Goal: Task Accomplishment & Management: Complete application form

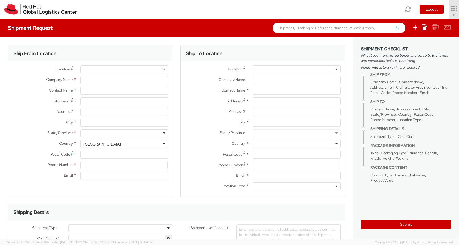
select select "654"
select select
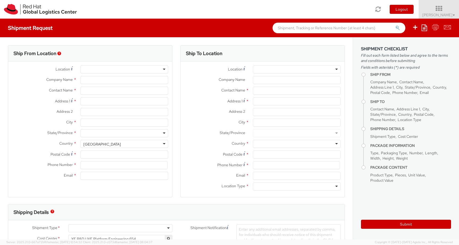
type input "Red Hat"
type input "[PERSON_NAME]"
type input "35351810158"
type input "[EMAIL_ADDRESS][DOMAIN_NAME]"
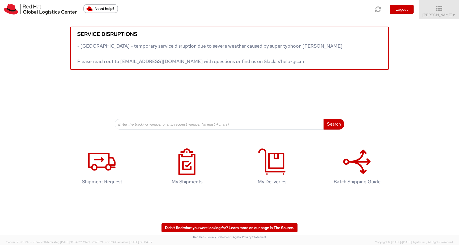
click at [197, 105] on div "Search Refine By Ship From Date To" at bounding box center [229, 99] width 229 height 59
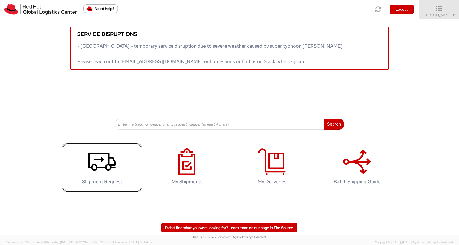
click at [107, 167] on use at bounding box center [101, 161] width 27 height 18
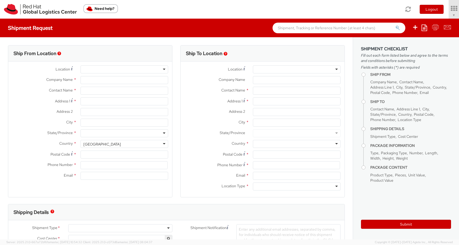
select select "654"
type input "Red Hat"
type input "[PERSON_NAME]"
type input "35351810158"
type input "[EMAIL_ADDRESS][DOMAIN_NAME]"
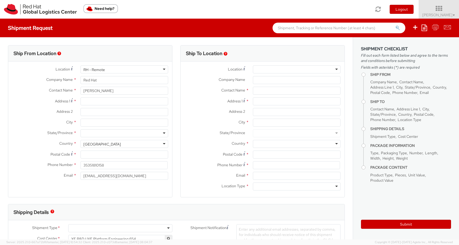
select select
click at [108, 71] on div "RH - Remote" at bounding box center [124, 69] width 88 height 8
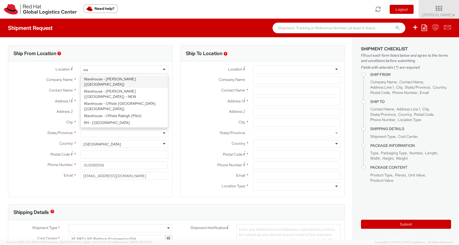
type input "wat"
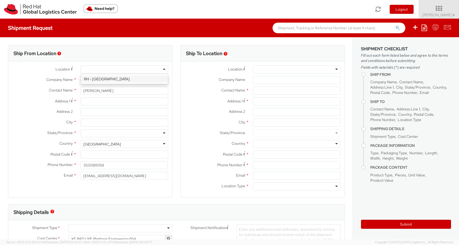
type input "Red Hat Limited"
type input "[GEOGRAPHIC_DATA]"
type input "1st Floor"
type input "WATERFORD"
type input "X91NY33"
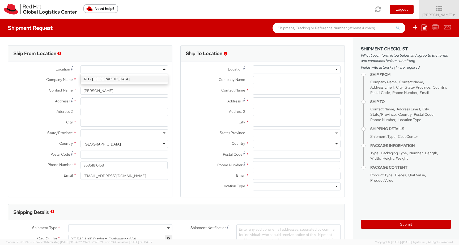
type input "003535 51 810111"
select select "CM"
select select "KGS"
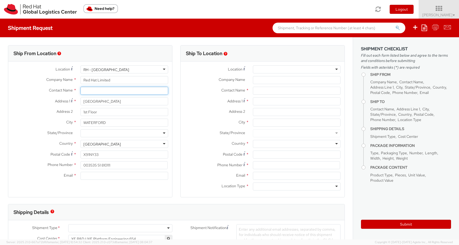
click at [120, 90] on input "text" at bounding box center [124, 91] width 88 height 8
type input "[PERSON_NAME]"
click at [40, 147] on div "Country * [GEOGRAPHIC_DATA] [GEOGRAPHIC_DATA] [GEOGRAPHIC_DATA] [GEOGRAPHIC_DAT…" at bounding box center [90, 144] width 164 height 8
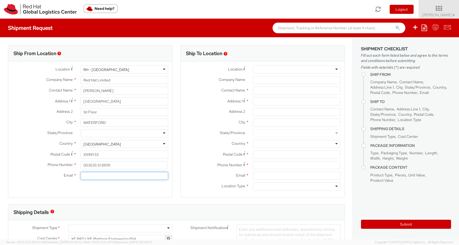
click at [102, 174] on input "Email *" at bounding box center [124, 176] width 88 height 8
click at [110, 165] on input "003535 51 810111" at bounding box center [123, 165] width 87 height 8
click at [24, 175] on label "Email *" at bounding box center [42, 175] width 68 height 7
click at [80, 175] on input "Email *" at bounding box center [124, 176] width 88 height 8
paste input "[EMAIL_ADDRESS][DOMAIN_NAME]"
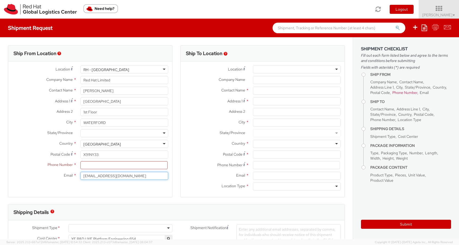
type input "[EMAIL_ADDRESS][DOMAIN_NAME]"
click at [93, 165] on input at bounding box center [123, 165] width 87 height 8
type input "353834282818"
click at [289, 70] on div at bounding box center [297, 69] width 88 height 8
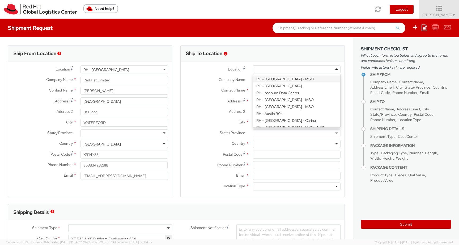
click at [233, 100] on span "Address 1" at bounding box center [234, 101] width 15 height 5
click at [253, 100] on input "Address 1 *" at bounding box center [297, 101] width 88 height 8
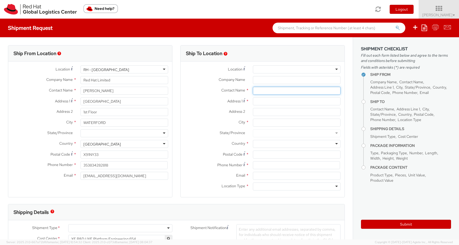
click at [265, 90] on input "text" at bounding box center [297, 91] width 88 height 8
type input "nilesh pa"
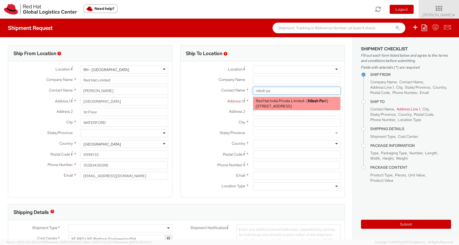
click at [297, 98] on span "Red Hat India Private Limited" at bounding box center [280, 100] width 48 height 5
type input "Red Hat India Private Limited"
type input "[PERSON_NAME]"
type input "[STREET_ADDRESS]"
type input "[GEOGRAPHIC_DATA], [GEOGRAPHIC_DATA]"
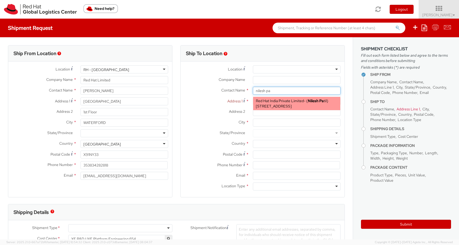
type input "[GEOGRAPHIC_DATA]"
type input "411013"
type input "912066817615"
type input "[EMAIL_ADDRESS][DOMAIN_NAME]"
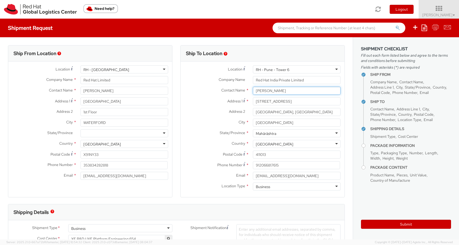
type input "[PERSON_NAME]"
click at [172, 153] on div "Ship From Location Location * [GEOGRAPHIC_DATA] - [GEOGRAPHIC_DATA] [GEOGRAPHIC…" at bounding box center [90, 124] width 172 height 159
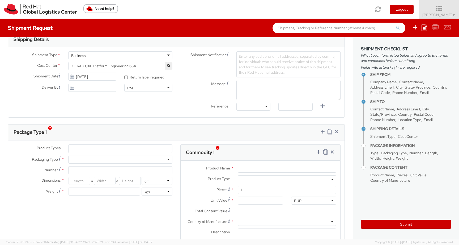
scroll to position [179, 0]
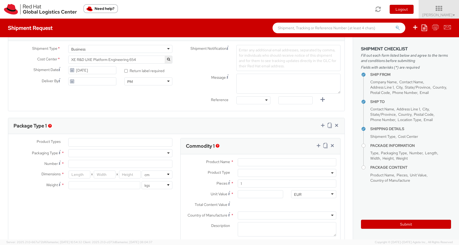
click at [155, 144] on ul at bounding box center [121, 142] width 104 height 8
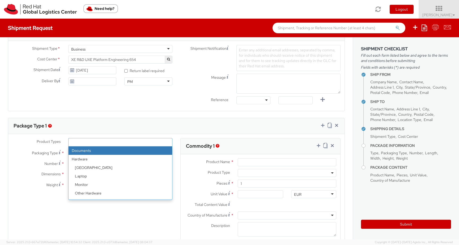
select select "DOCUMENT"
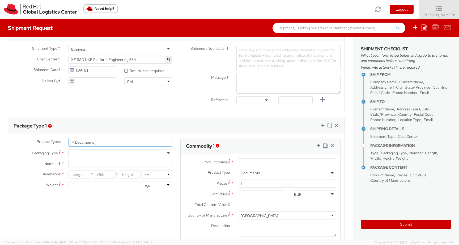
type input "Documents"
select select "DOCUMENT"
type input "1.00"
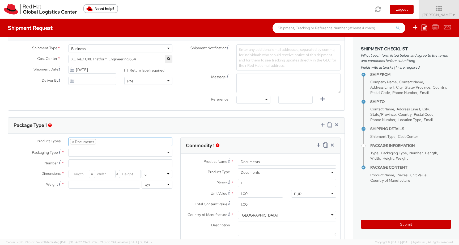
click at [148, 151] on div at bounding box center [120, 152] width 104 height 8
type input "1"
type input "24.13"
type input "31.75"
type input "0.64"
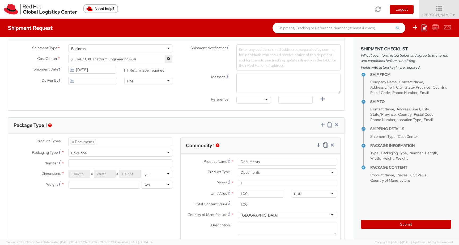
type input "0.5"
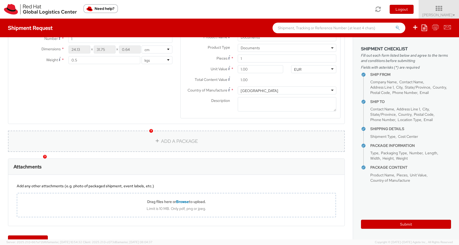
scroll to position [318, 0]
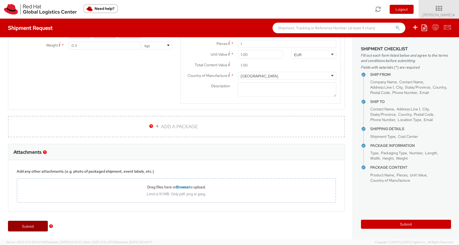
click at [23, 223] on link "Submit" at bounding box center [28, 225] width 40 height 11
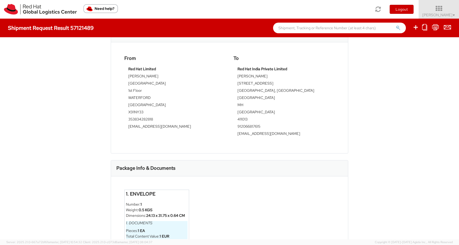
scroll to position [154, 0]
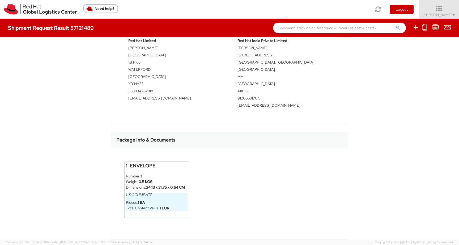
click at [69, 122] on div "Shipment 57121489 Request Information Request Details Shipment Type: Business S…" at bounding box center [229, 138] width 459 height 202
